Goal: Feedback & Contribution: Submit feedback/report problem

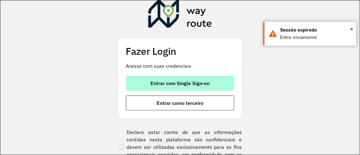
click at [184, 89] on button "Entrar com Single Sign-on" at bounding box center [180, 83] width 108 height 15
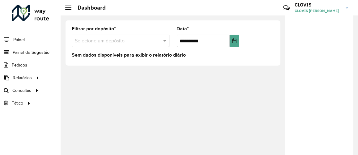
click at [41, 40] on li "Painel" at bounding box center [30, 39] width 61 height 13
click at [24, 39] on span "Painel" at bounding box center [19, 40] width 13 height 6
click at [29, 54] on span "Painel de Sugestão" at bounding box center [32, 52] width 39 height 6
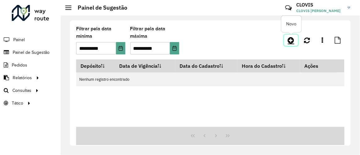
click at [295, 39] on link at bounding box center [291, 40] width 14 height 11
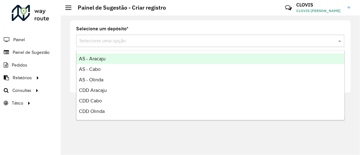
click at [295, 39] on input "text" at bounding box center [204, 40] width 250 height 7
click at [256, 14] on hb-header "Painel de Sugestão - Criar registro Críticas? Dúvidas? Elogios? Sugestões? Entr…" at bounding box center [210, 7] width 299 height 15
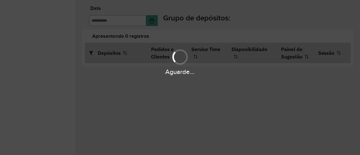
type input "**********"
